Goal: Browse casually

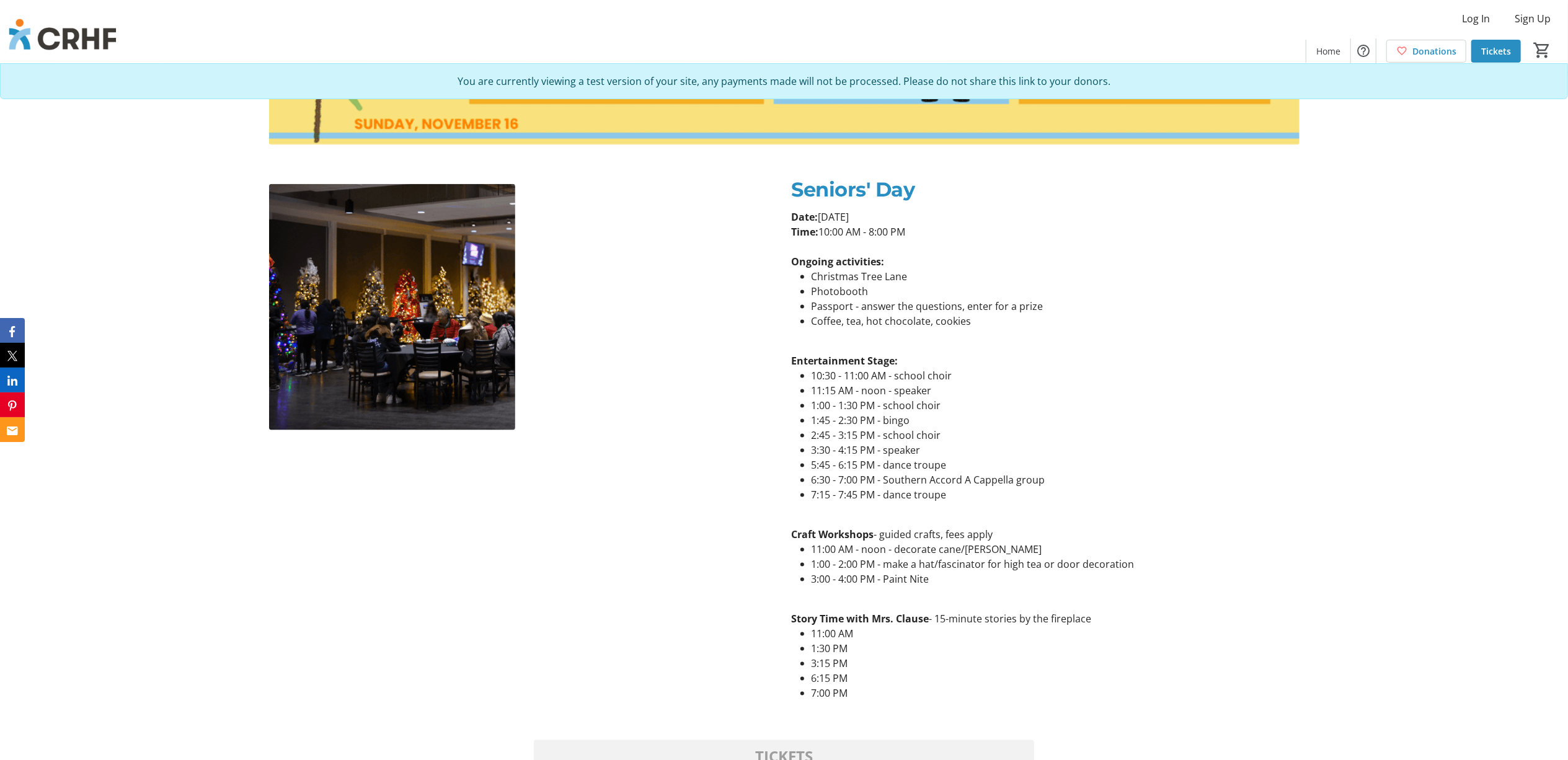
scroll to position [1570, 0]
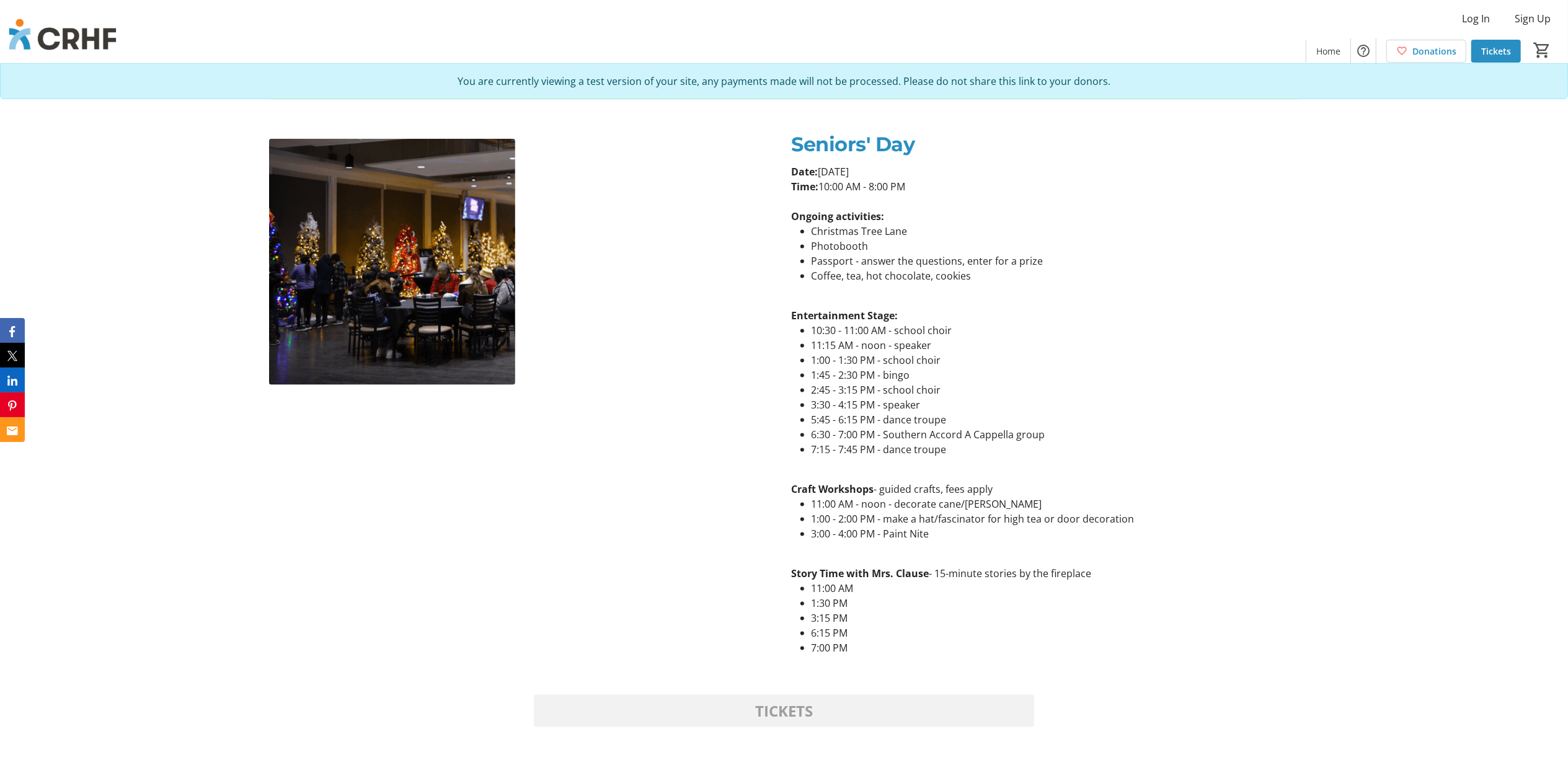
click at [453, 273] on img at bounding box center [392, 262] width 246 height 246
click at [570, 289] on div at bounding box center [523, 262] width 523 height 265
click at [636, 303] on div at bounding box center [523, 262] width 523 height 265
click at [460, 296] on img at bounding box center [392, 262] width 246 height 246
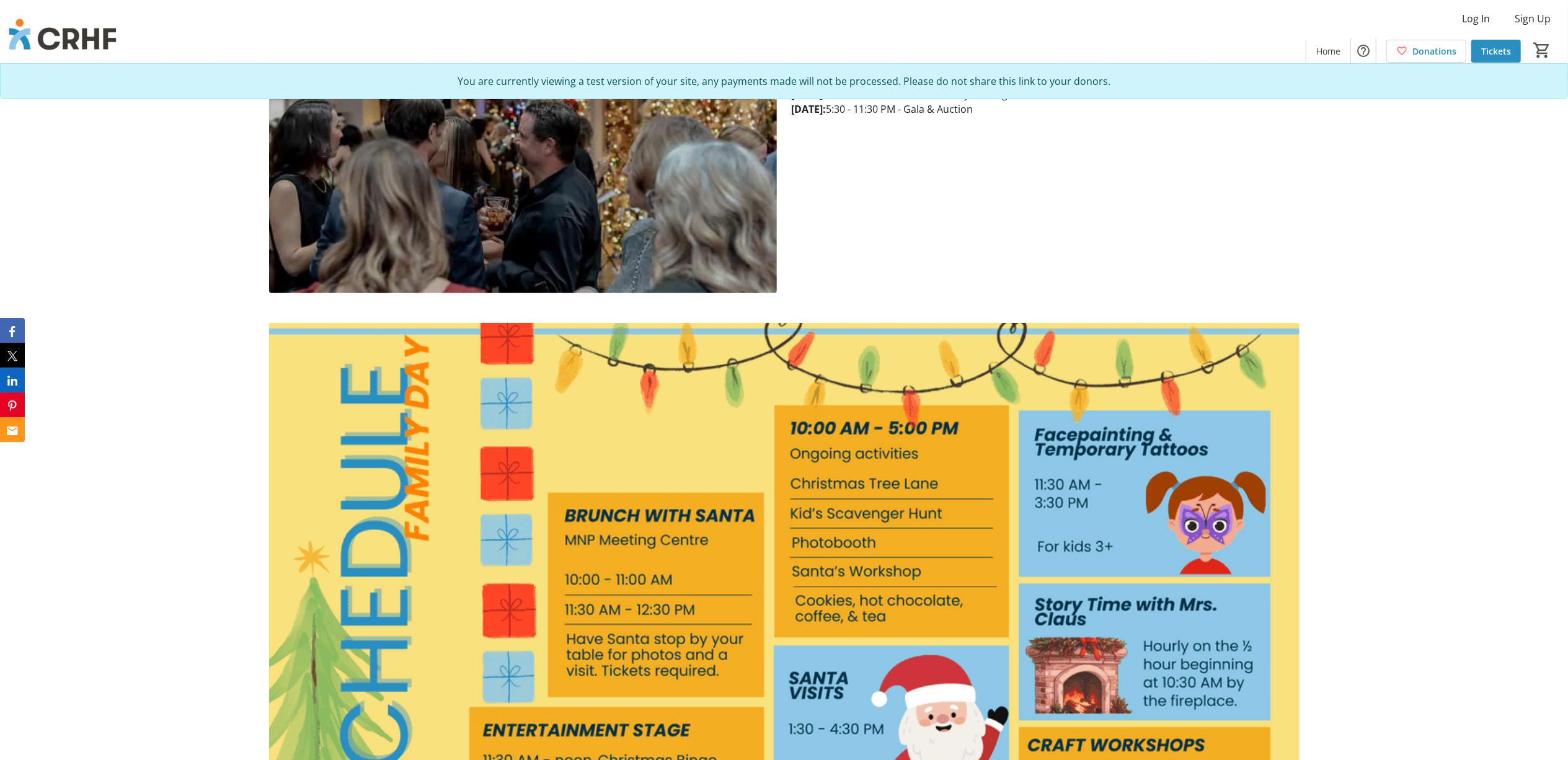
scroll to position [578, 0]
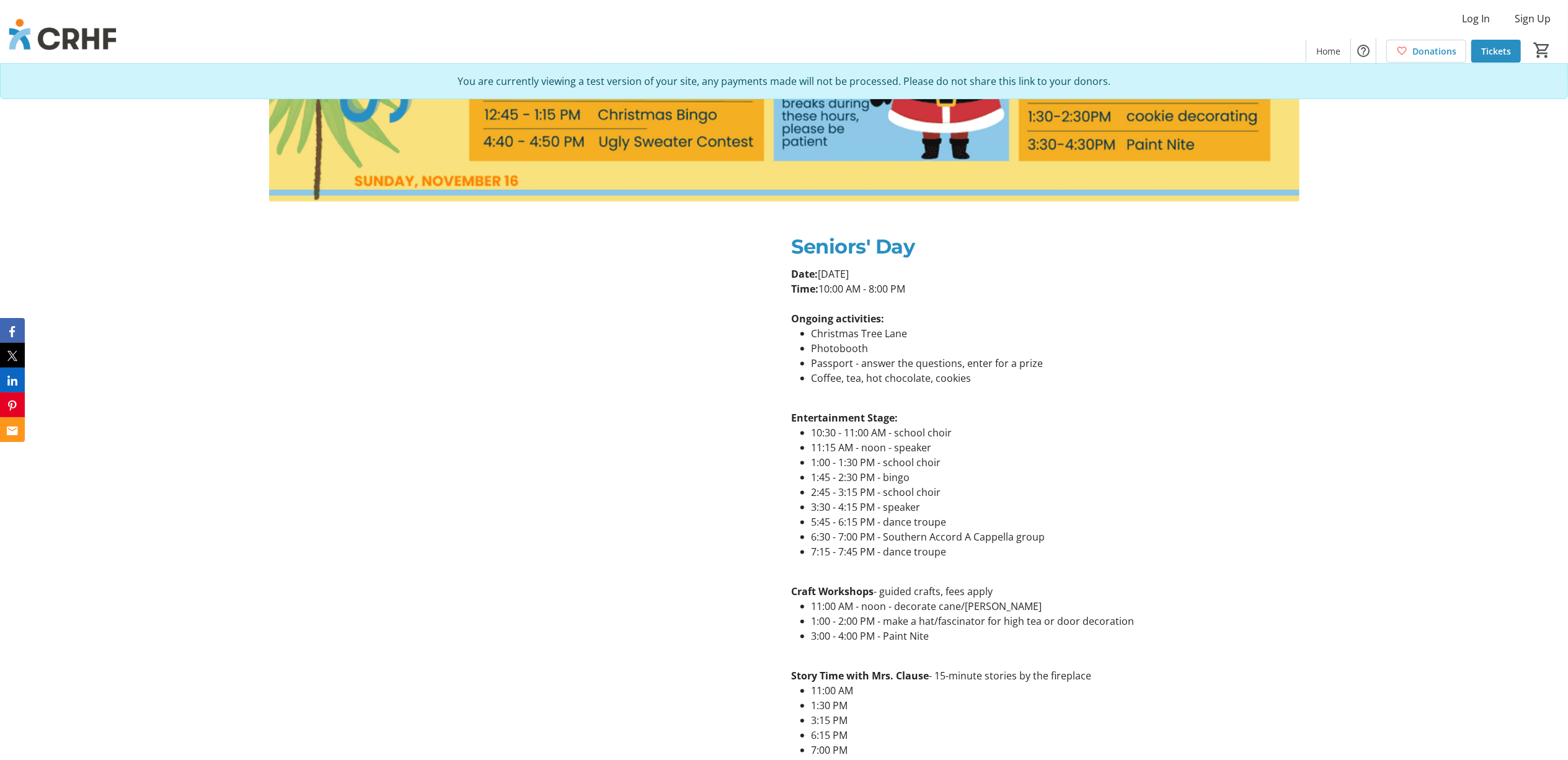
scroll to position [1487, 0]
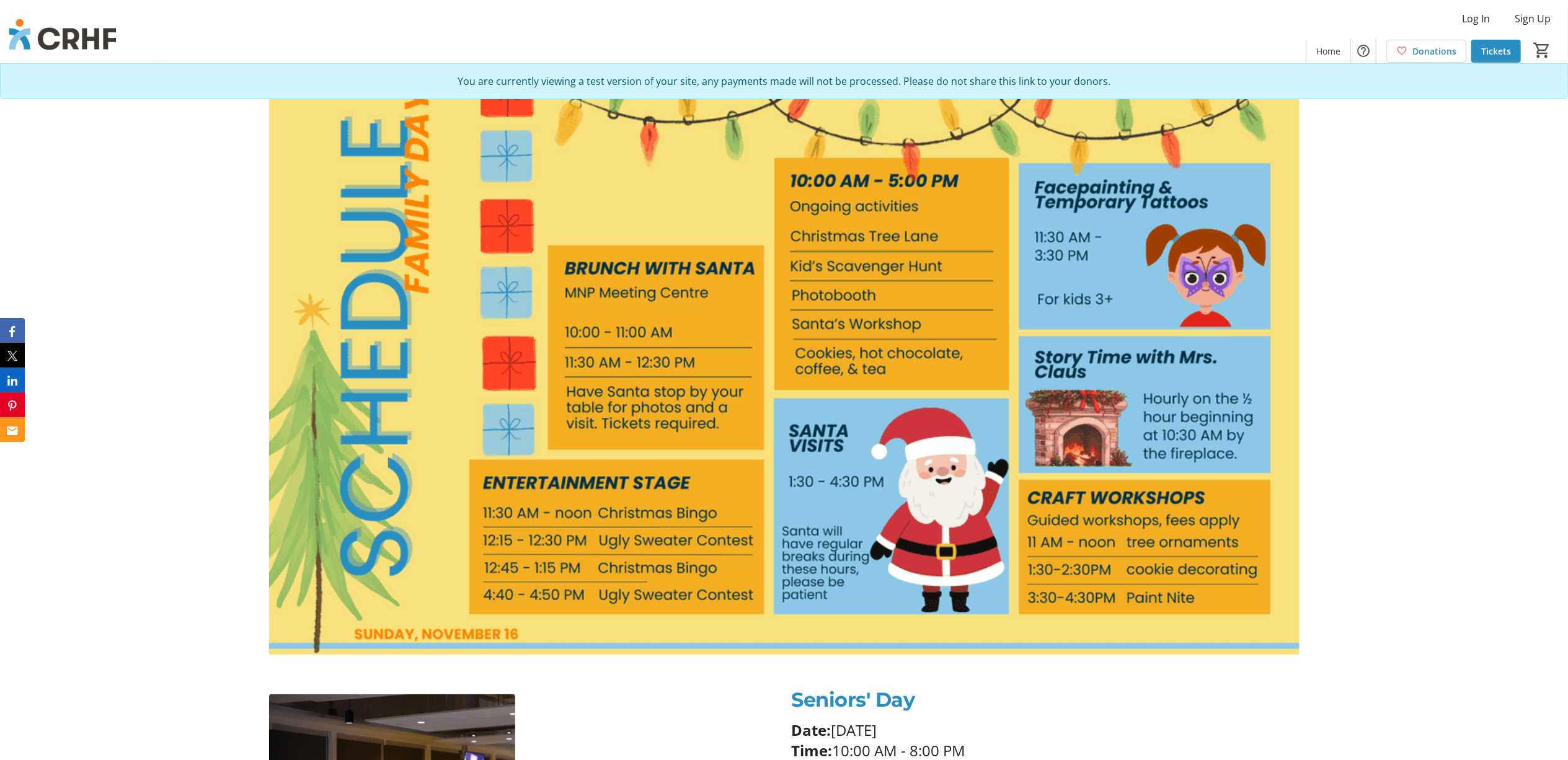
scroll to position [992, 0]
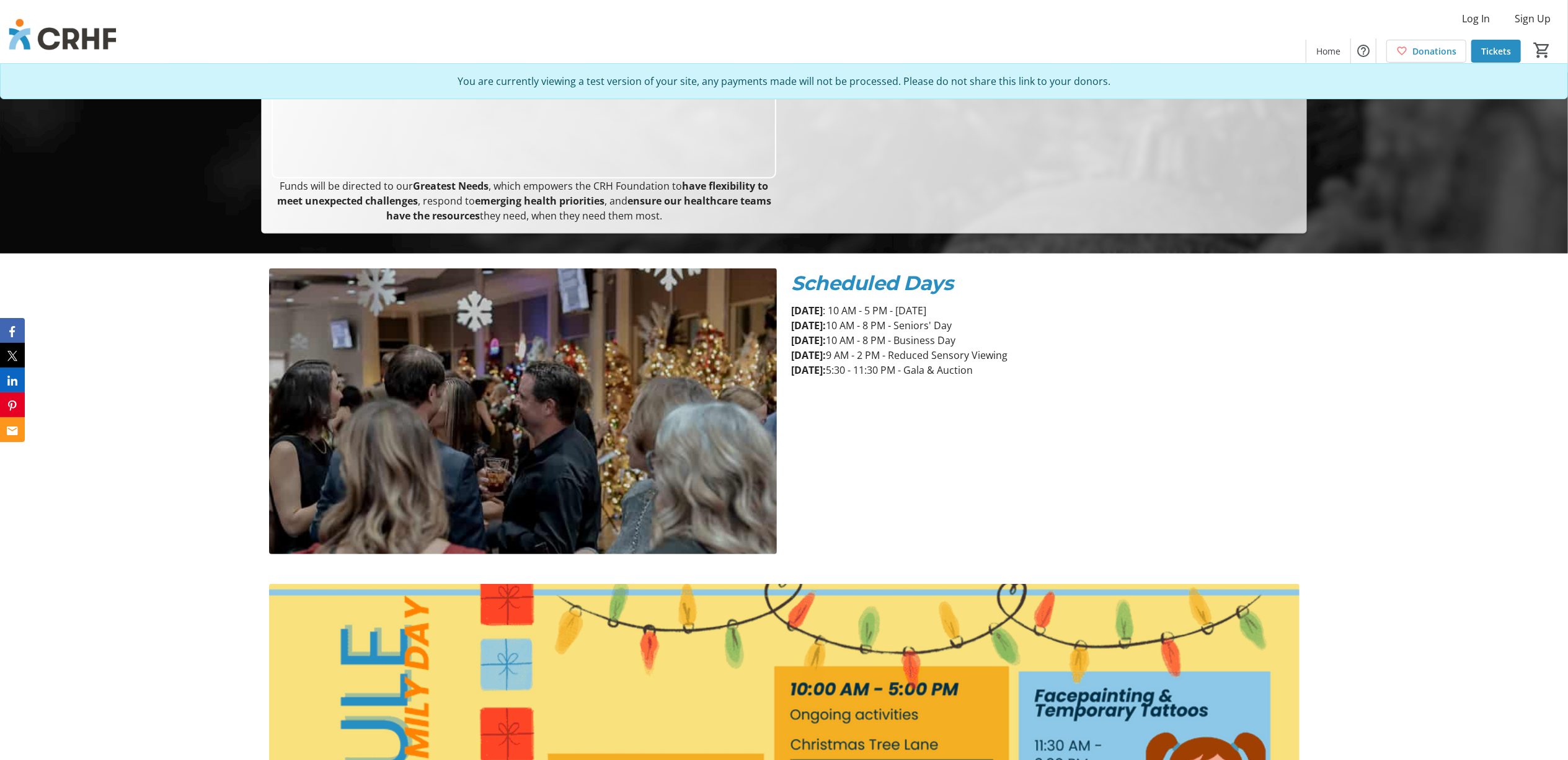
scroll to position [496, 0]
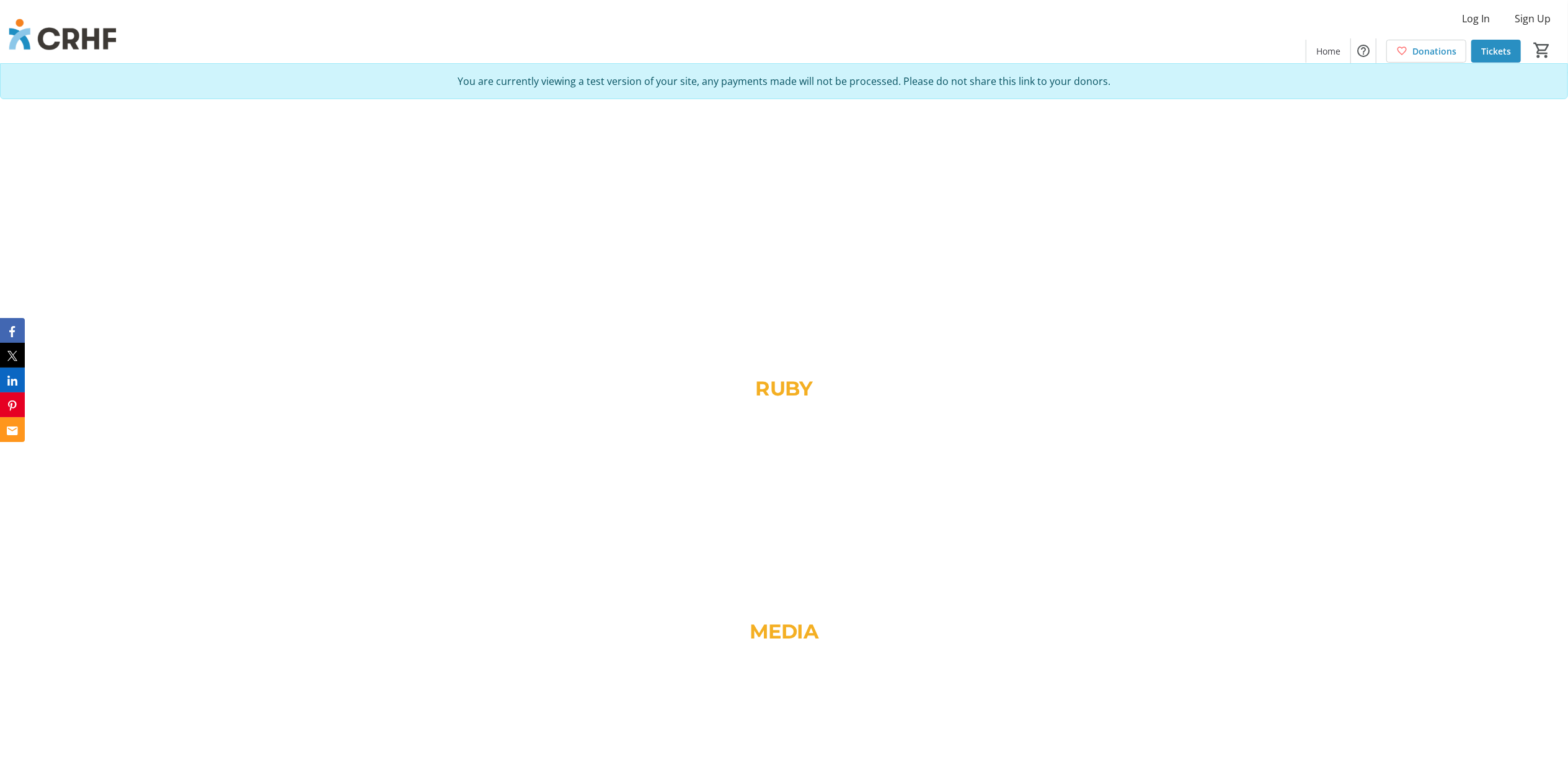
scroll to position [3300, 0]
